Goal: Information Seeking & Learning: Learn about a topic

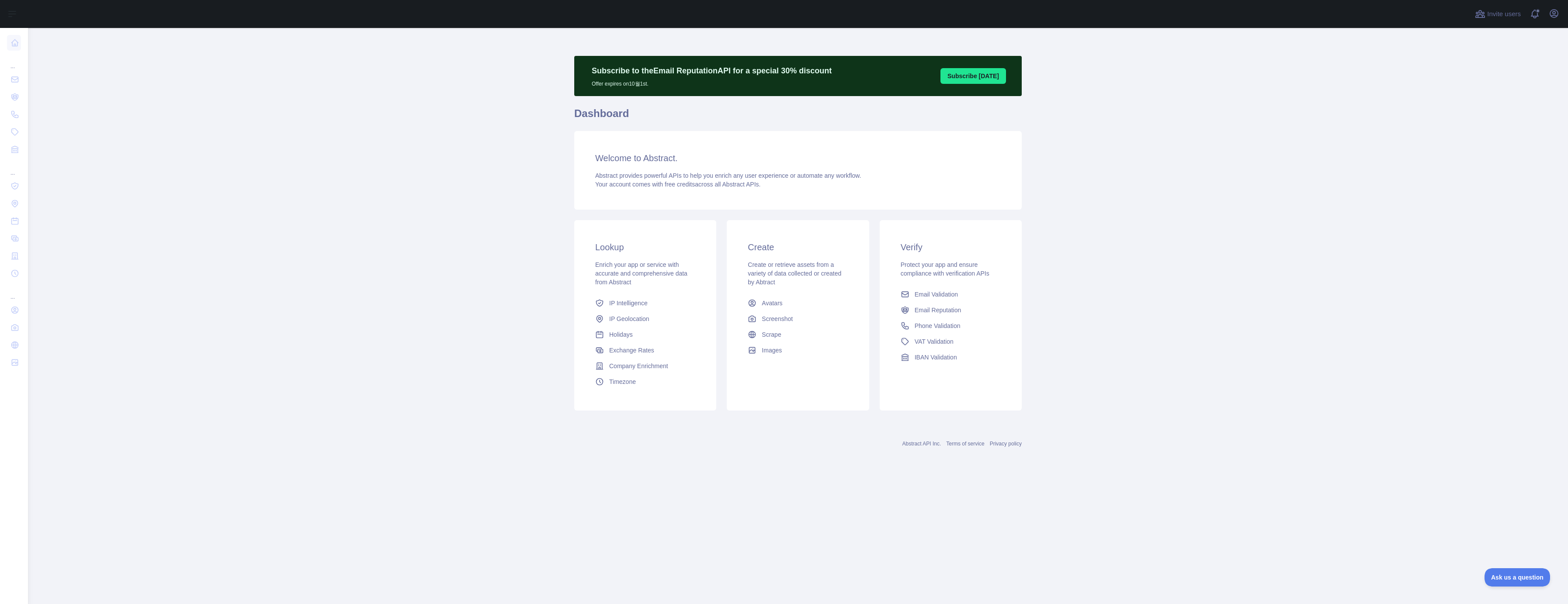
click at [1156, 190] on main "Subscribe to the Email Reputation API for a special 30 % discount Offer expires…" at bounding box center [798, 316] width 1540 height 576
click at [402, 129] on main "Subscribe to the Email Reputation API for a special 30 % discount Offer expires…" at bounding box center [798, 316] width 1540 height 576
click at [1247, 414] on main "Subscribe to the Email Reputation API for a special 30 % discount Offer expires…" at bounding box center [798, 316] width 1540 height 576
click at [1552, 16] on icon "button" at bounding box center [1553, 14] width 8 height 8
click at [1513, 92] on button "Billing" at bounding box center [1512, 95] width 98 height 15
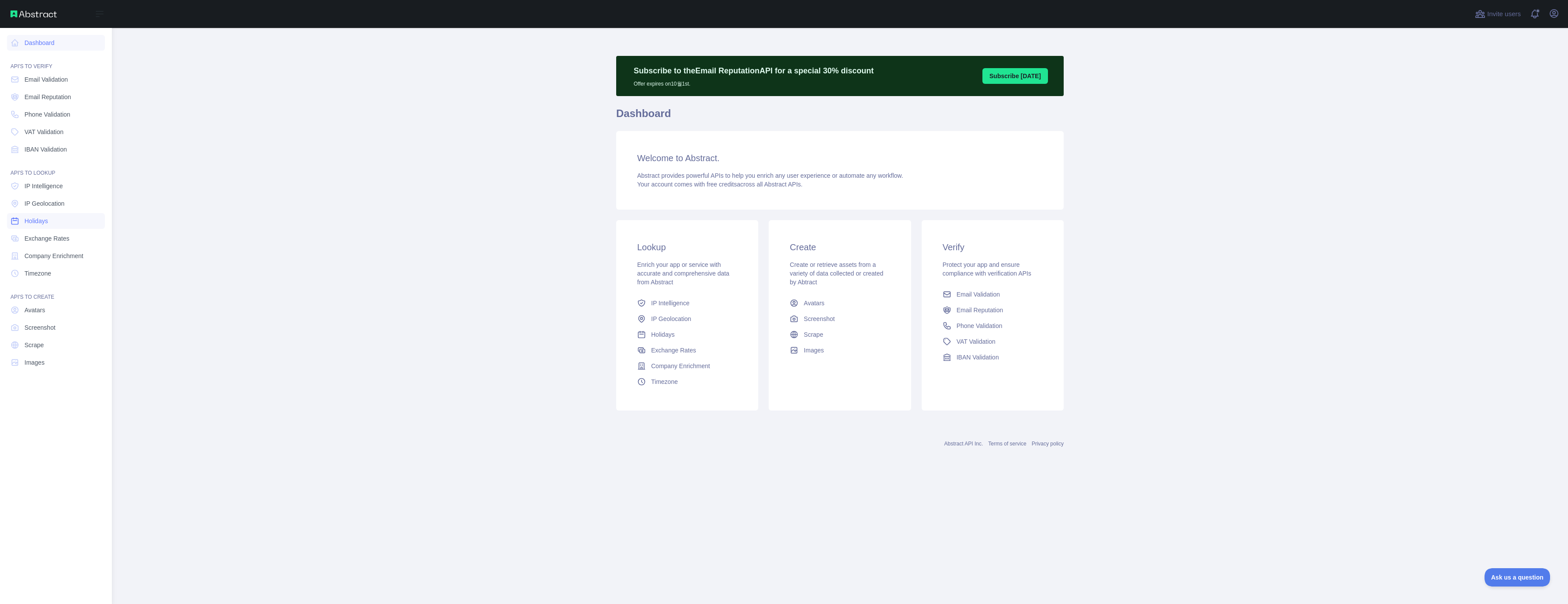
click at [54, 222] on link "Holidays" at bounding box center [56, 220] width 98 height 15
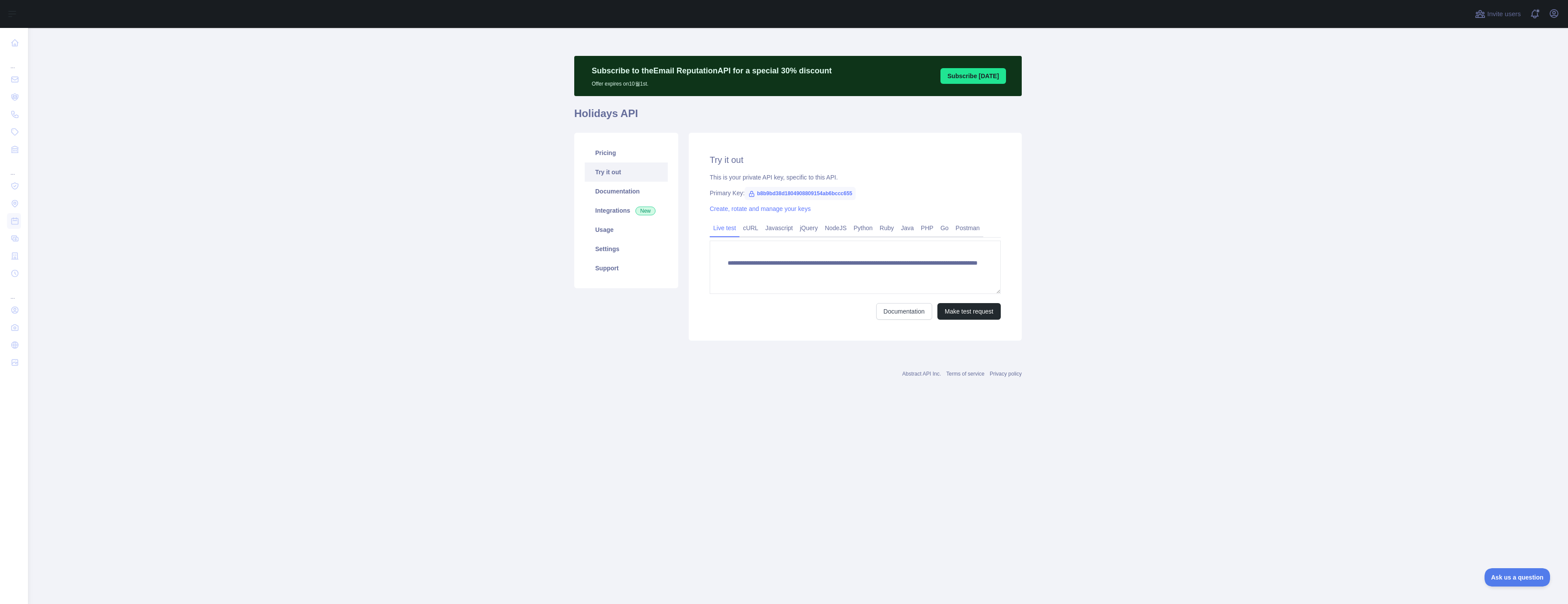
click at [571, 333] on div "Pricing Try it out Documentation Integrations New Usage Settings Support" at bounding box center [626, 237] width 115 height 208
click at [638, 67] on p "Subscribe to the Email Reputation API for a special 30 % discount" at bounding box center [712, 70] width 240 height 12
click at [619, 155] on link "Pricing" at bounding box center [626, 153] width 83 height 19
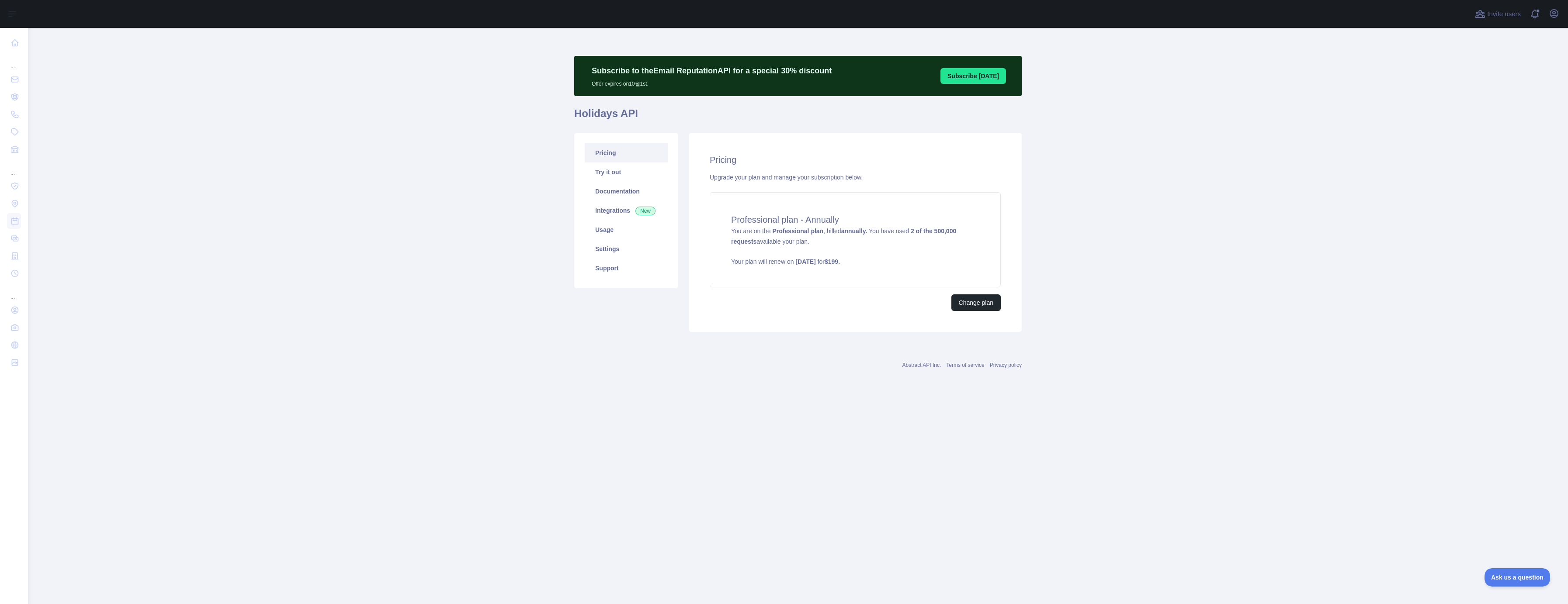
click at [1084, 217] on main "Subscribe to the Email Reputation API for a special 30 % discount Offer expires…" at bounding box center [798, 316] width 1540 height 576
